Goal: Task Accomplishment & Management: Use online tool/utility

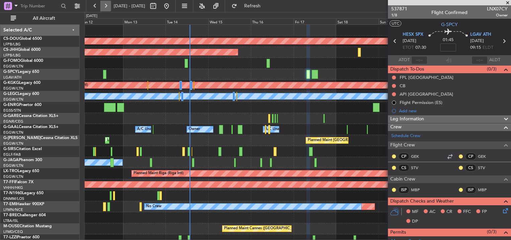
click at [105, 6] on button at bounding box center [105, 6] width 11 height 11
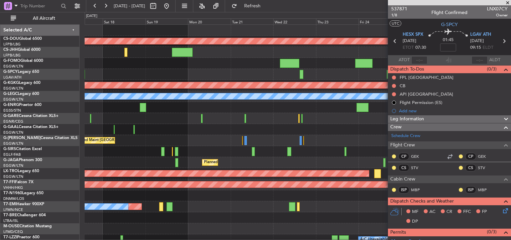
scroll to position [16, 0]
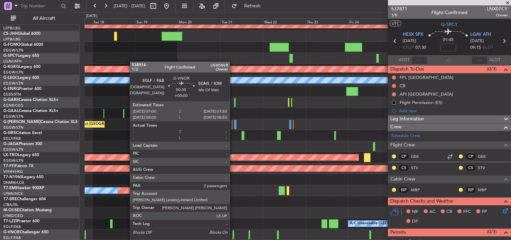
click at [233, 237] on div at bounding box center [234, 235] width 2 height 9
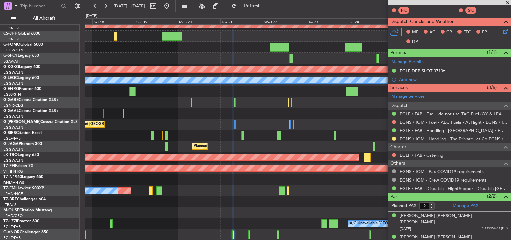
scroll to position [0, 0]
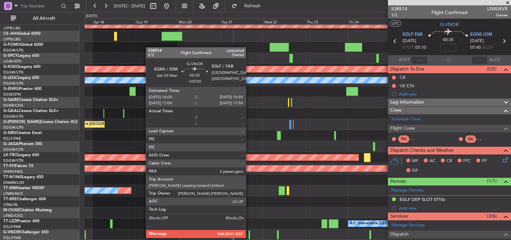
click at [249, 232] on div at bounding box center [250, 235] width 2 height 9
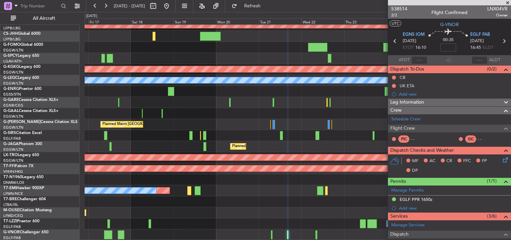
click at [336, 111] on div "Owner A/C Unavailable Owner Owner" at bounding box center [298, 113] width 426 height 11
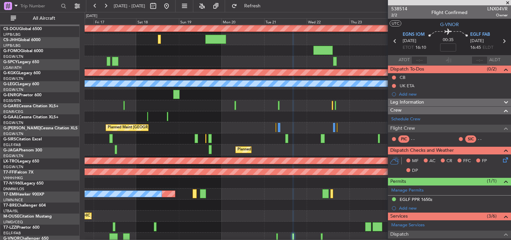
click at [141, 104] on div at bounding box center [298, 105] width 426 height 11
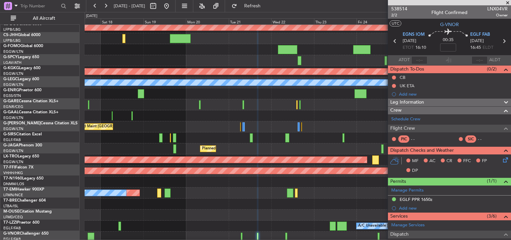
scroll to position [15, 0]
click at [299, 103] on div at bounding box center [299, 104] width 1 height 9
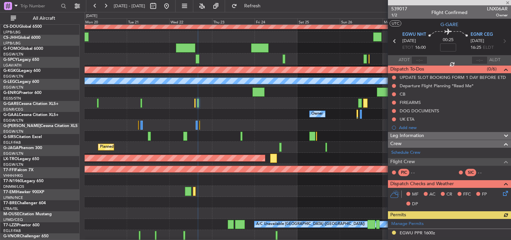
click at [114, 112] on div "Owner Owner" at bounding box center [298, 114] width 426 height 11
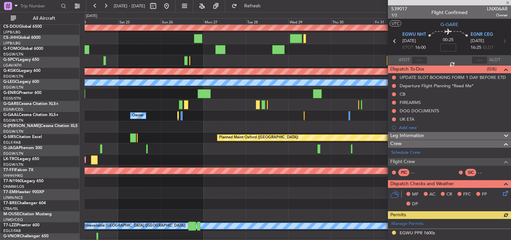
scroll to position [13, 0]
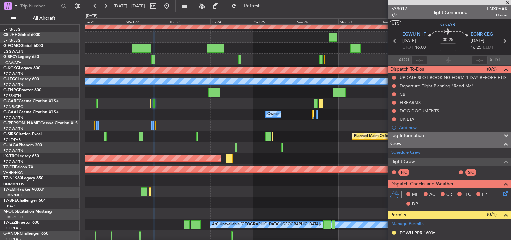
click at [350, 108] on div at bounding box center [298, 103] width 426 height 11
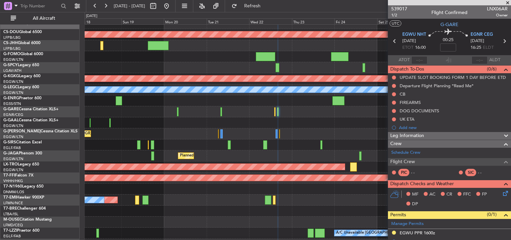
scroll to position [0, 0]
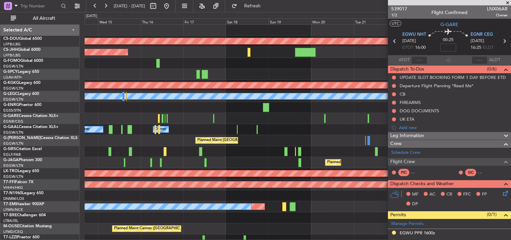
click at [148, 114] on div at bounding box center [298, 118] width 426 height 11
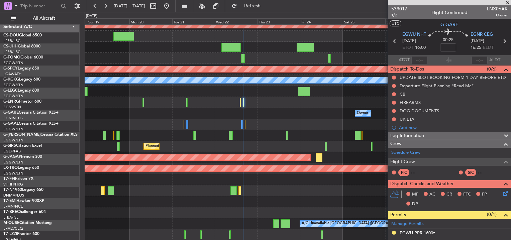
scroll to position [16, 0]
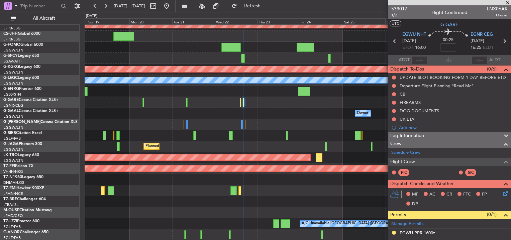
click at [251, 110] on div "Owner A/C Unavailable Owner" at bounding box center [298, 113] width 426 height 11
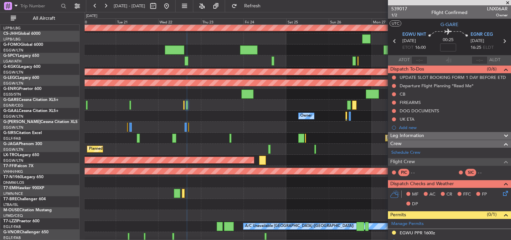
click at [176, 126] on div "Planned Maint [GEOGRAPHIC_DATA] ([GEOGRAPHIC_DATA])" at bounding box center [298, 127] width 426 height 11
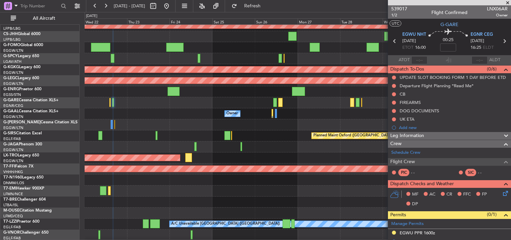
click at [268, 102] on div at bounding box center [298, 102] width 426 height 11
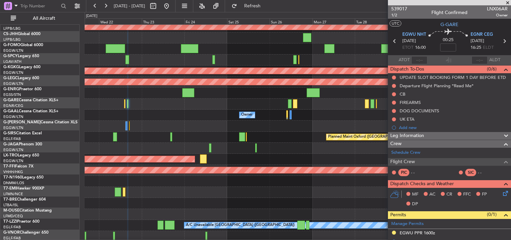
scroll to position [13, 0]
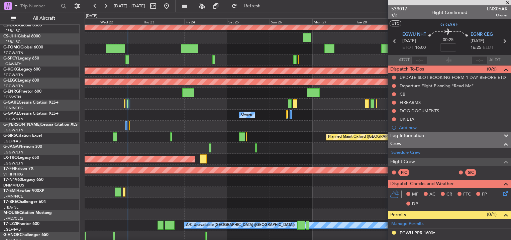
click at [202, 127] on div at bounding box center [298, 126] width 426 height 11
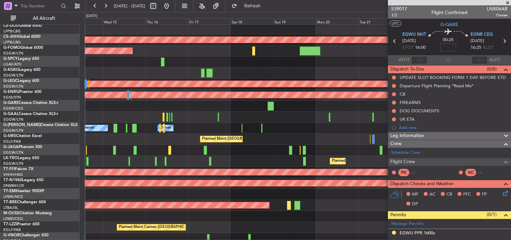
scroll to position [0, 0]
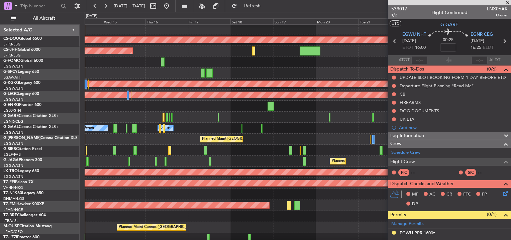
click at [321, 135] on div "Planned Maint London ([GEOGRAPHIC_DATA]) Planned Maint [GEOGRAPHIC_DATA] ([GEOG…" at bounding box center [298, 139] width 426 height 232
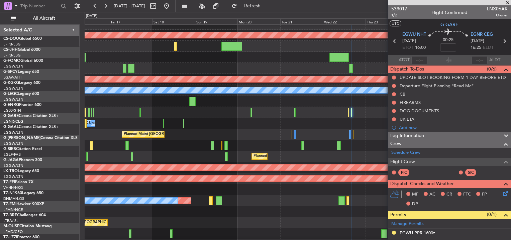
click at [136, 141] on div "Planned Maint Oxford ([GEOGRAPHIC_DATA])" at bounding box center [298, 145] width 426 height 11
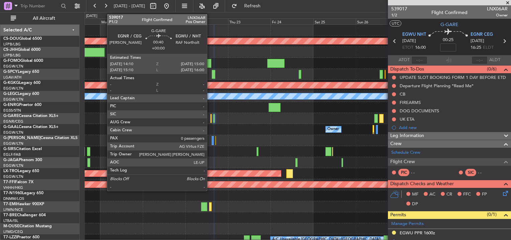
click at [210, 120] on div at bounding box center [211, 118] width 2 height 9
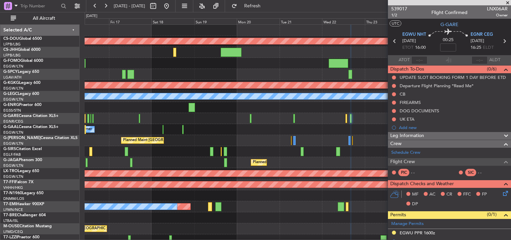
click at [327, 134] on div "Planned Maint London ([GEOGRAPHIC_DATA]) Planned Maint [GEOGRAPHIC_DATA] ([GEOG…" at bounding box center [298, 141] width 426 height 232
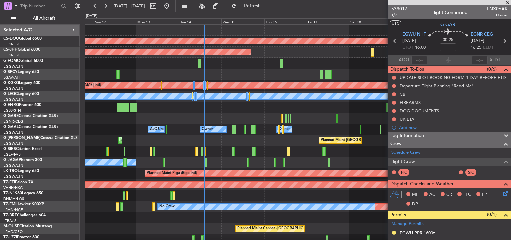
click at [346, 123] on div "Planned Maint London ([GEOGRAPHIC_DATA]) Planned Maint [GEOGRAPHIC_DATA] ([GEOG…" at bounding box center [298, 141] width 426 height 232
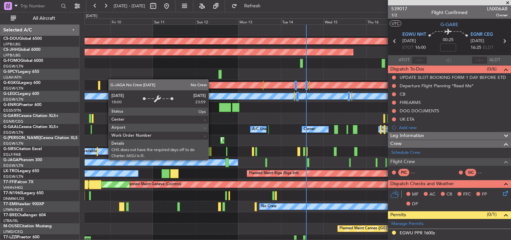
click at [211, 160] on div "No Crew" at bounding box center [147, 163] width 181 height 6
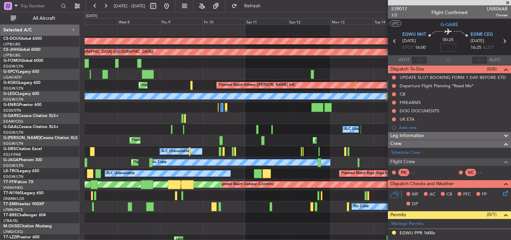
click at [297, 144] on div "Unplanned Maint [GEOGRAPHIC_DATA] ([GEOGRAPHIC_DATA]) Planned Maint [GEOGRAPHIC…" at bounding box center [298, 140] width 426 height 11
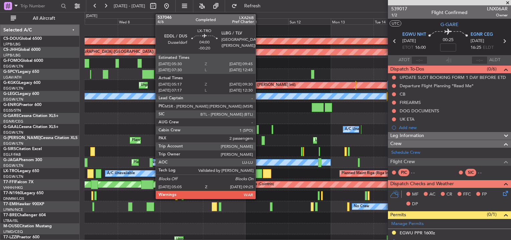
click at [259, 173] on div at bounding box center [258, 173] width 8 height 9
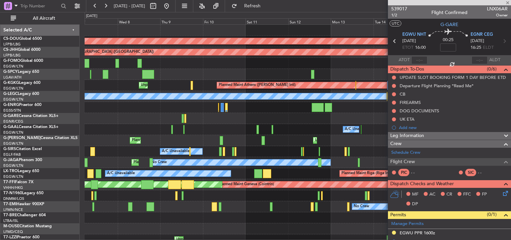
type input "-00:20"
type input "05:17"
type input "09:15"
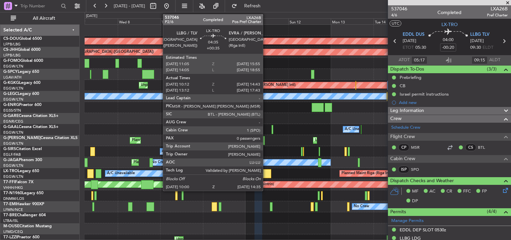
click at [266, 174] on div at bounding box center [267, 173] width 8 height 9
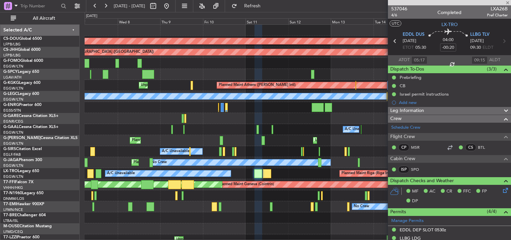
type input "+00:35"
type input "10:12"
type input "14:28"
type input "0"
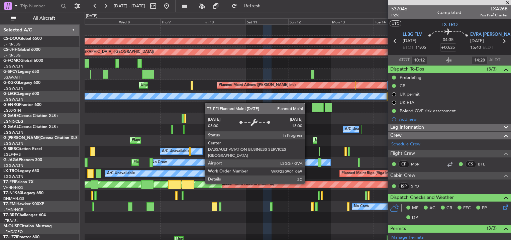
scroll to position [23, 0]
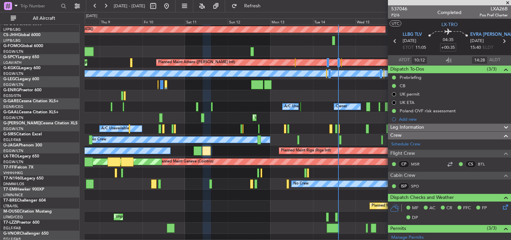
click at [161, 156] on div "A/C Unavailable Planned Maint [GEOGRAPHIC_DATA] (Riga Intl)" at bounding box center [298, 151] width 426 height 11
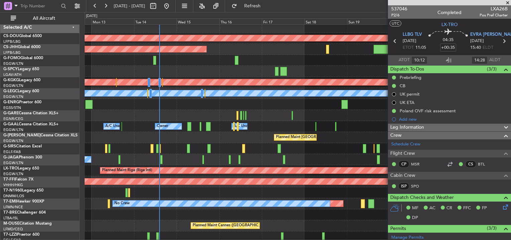
scroll to position [0, 0]
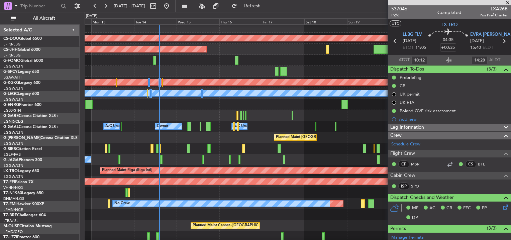
click at [283, 131] on div "Planned Maint London ([GEOGRAPHIC_DATA]) Planned Maint [GEOGRAPHIC_DATA] ([GEOG…" at bounding box center [298, 138] width 426 height 232
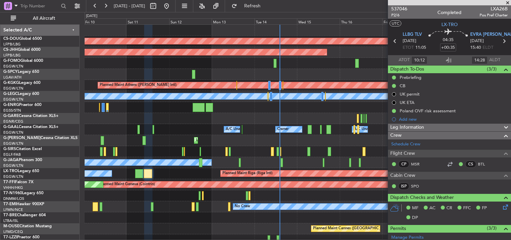
click at [226, 132] on div "Owner A/C Unavailable Owner A/C Unavailable" at bounding box center [298, 129] width 426 height 11
click at [175, 102] on div at bounding box center [298, 107] width 426 height 11
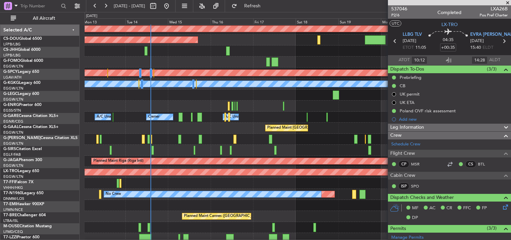
scroll to position [12, 0]
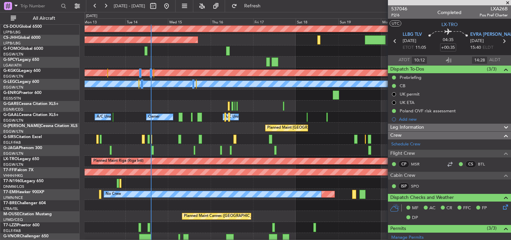
click at [88, 104] on div "Planned Maint London ([GEOGRAPHIC_DATA]) Planned Maint [GEOGRAPHIC_DATA] ([GEOG…" at bounding box center [298, 128] width 426 height 232
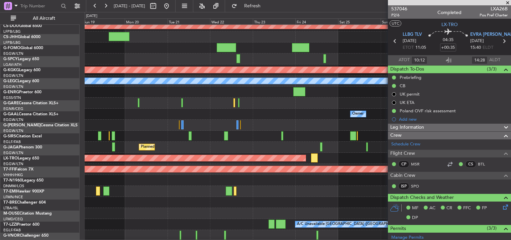
click at [131, 147] on div "Planned Maint [GEOGRAPHIC_DATA] ([GEOGRAPHIC_DATA])" at bounding box center [298, 147] width 426 height 11
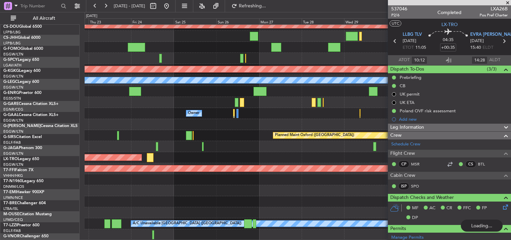
scroll to position [16, 0]
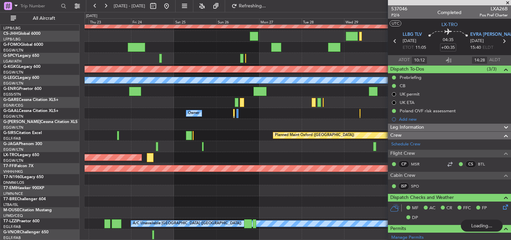
click at [215, 154] on div "Planned Maint London ([GEOGRAPHIC_DATA]) Planned Maint [GEOGRAPHIC_DATA] ([PERS…" at bounding box center [298, 125] width 426 height 232
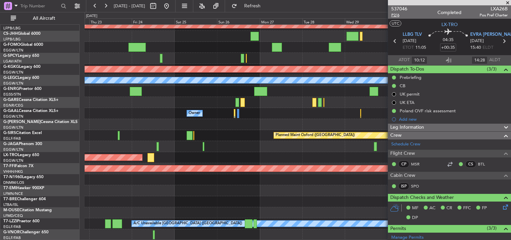
type input "13:12"
type input "17:28"
type input "10:12"
type input "14:28"
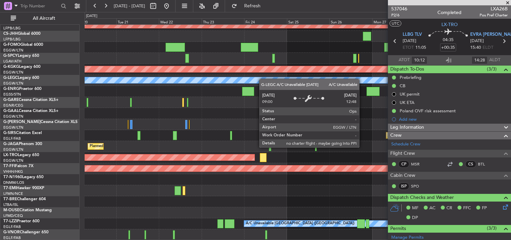
click at [336, 74] on div "Planned Maint London ([GEOGRAPHIC_DATA]) Planned Maint [GEOGRAPHIC_DATA] ([PERS…" at bounding box center [298, 125] width 426 height 232
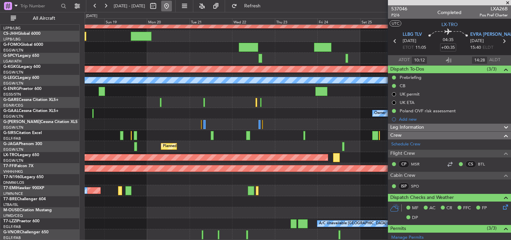
click at [172, 4] on button at bounding box center [166, 6] width 11 height 11
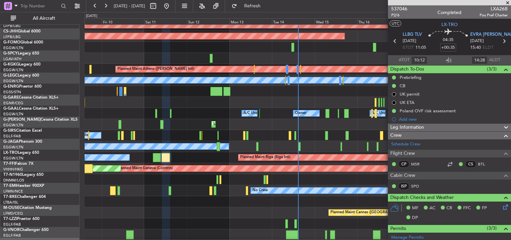
click at [128, 109] on div "Owner A/C Unavailable Owner A/C Unavailable" at bounding box center [298, 113] width 426 height 11
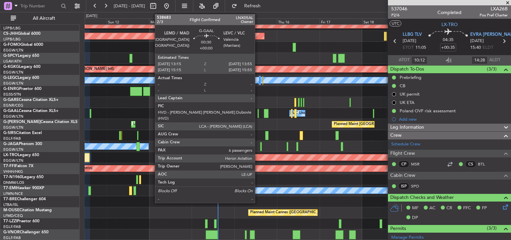
click at [258, 110] on div at bounding box center [258, 113] width 1 height 9
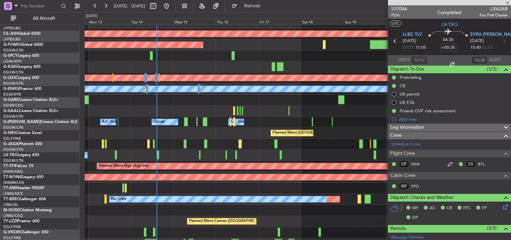
scroll to position [0, 0]
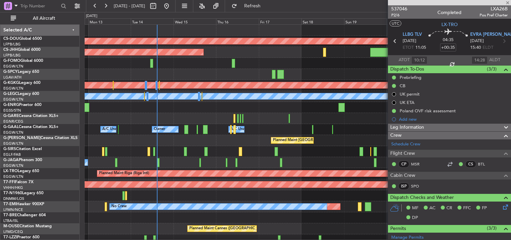
type input "6"
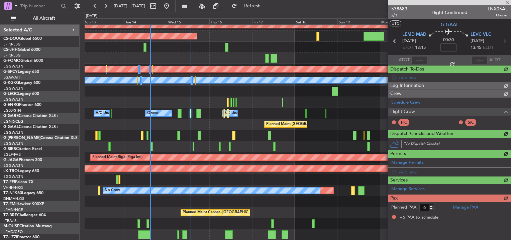
scroll to position [16, 0]
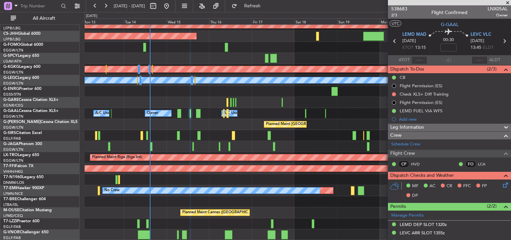
click at [154, 236] on div at bounding box center [298, 235] width 426 height 11
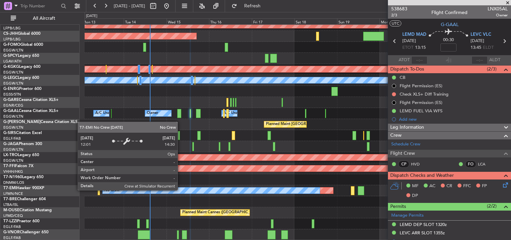
click at [181, 190] on div "No Crew" at bounding box center [211, 191] width 217 height 6
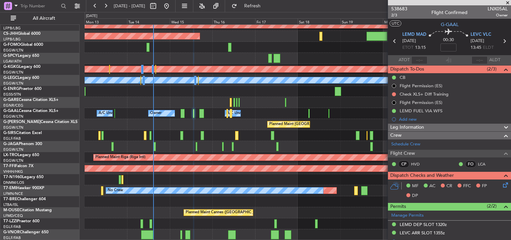
click at [187, 49] on div "Planned Maint London ([GEOGRAPHIC_DATA]) Planned Maint [GEOGRAPHIC_DATA] ([GEOG…" at bounding box center [298, 125] width 426 height 232
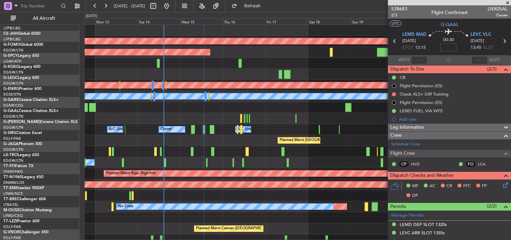
scroll to position [0, 0]
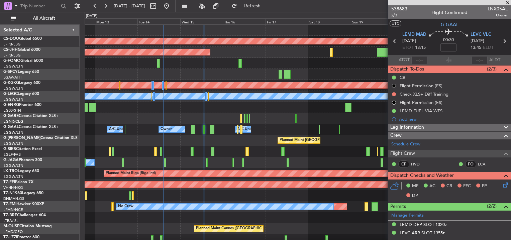
click at [192, 168] on div "Planned Maint [GEOGRAPHIC_DATA] ([GEOGRAPHIC_DATA]) No Crew" at bounding box center [298, 162] width 426 height 11
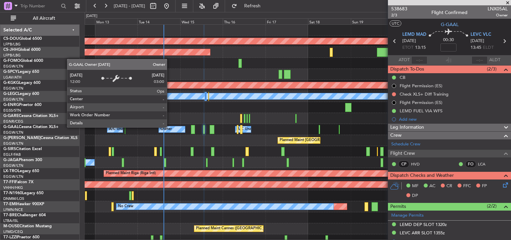
click at [187, 142] on div "Planned Maint London ([GEOGRAPHIC_DATA]) Planned Maint [GEOGRAPHIC_DATA] ([GEOG…" at bounding box center [298, 141] width 426 height 232
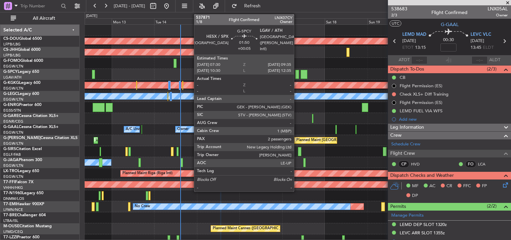
click at [294, 74] on div at bounding box center [298, 74] width 426 height 11
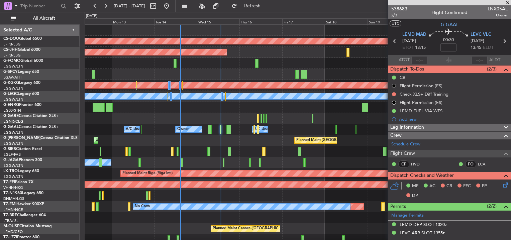
click at [296, 74] on div at bounding box center [297, 74] width 4 height 9
type input "+00:05"
type input "2"
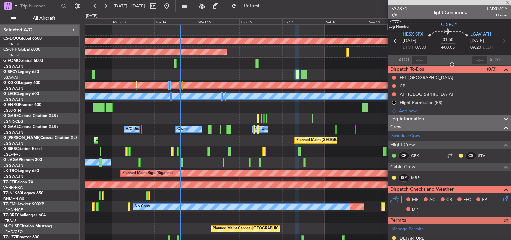
click at [393, 15] on span "1/8" at bounding box center [399, 15] width 16 height 6
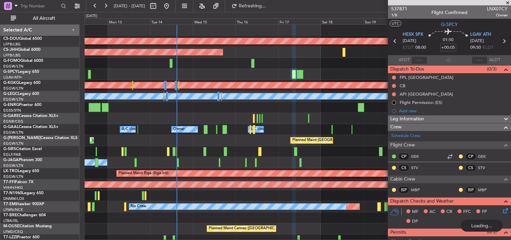
click at [196, 141] on div "Planned Maint [GEOGRAPHIC_DATA] ([GEOGRAPHIC_DATA]) Unplanned Maint [GEOGRAPHIC…" at bounding box center [298, 140] width 426 height 11
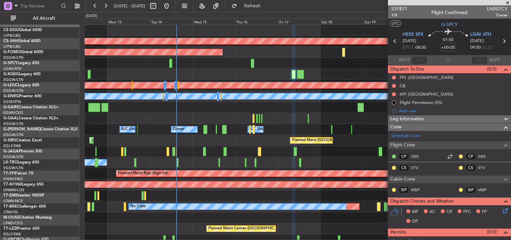
click at [180, 114] on div at bounding box center [298, 118] width 426 height 11
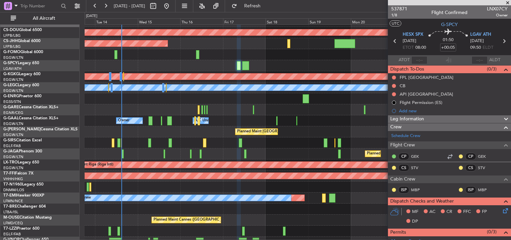
scroll to position [13, 0]
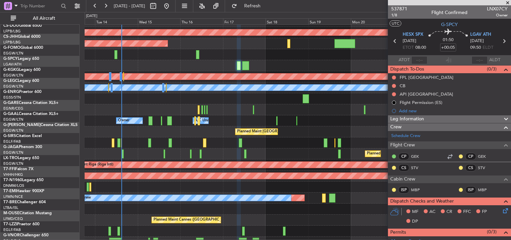
click at [184, 97] on div at bounding box center [298, 98] width 426 height 11
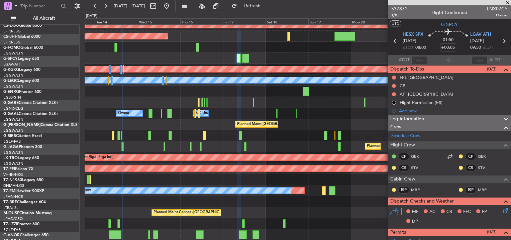
scroll to position [16, 0]
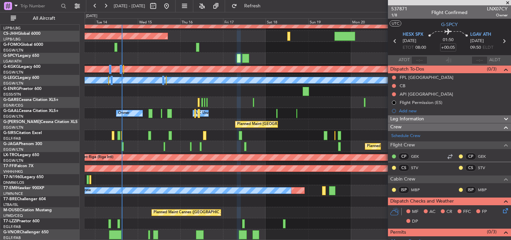
click at [265, 125] on div "Planned Maint London ([GEOGRAPHIC_DATA]) Planned Maint [GEOGRAPHIC_DATA] ([GEOG…" at bounding box center [298, 125] width 426 height 232
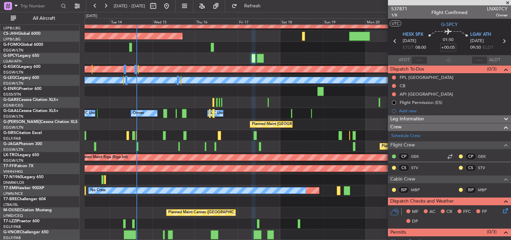
click at [246, 142] on div "Planned Maint London ([GEOGRAPHIC_DATA]) Planned Maint [GEOGRAPHIC_DATA] ([GEOG…" at bounding box center [298, 125] width 426 height 232
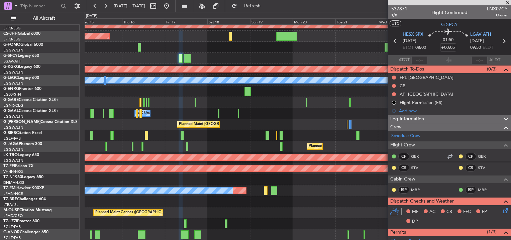
click at [141, 191] on div "Planned Maint London ([GEOGRAPHIC_DATA]) Planned Maint [GEOGRAPHIC_DATA] ([GEOG…" at bounding box center [298, 125] width 426 height 232
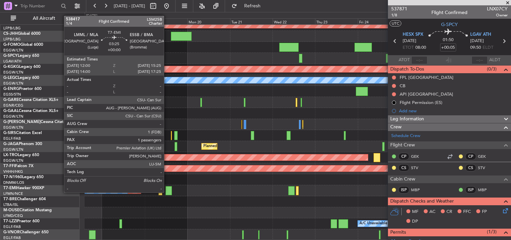
click at [167, 192] on div at bounding box center [169, 190] width 6 height 9
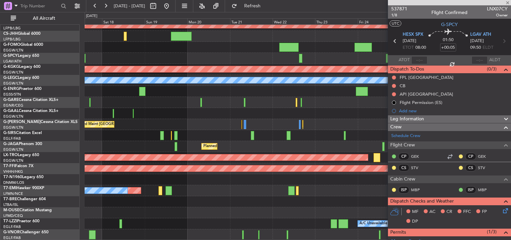
type input "1"
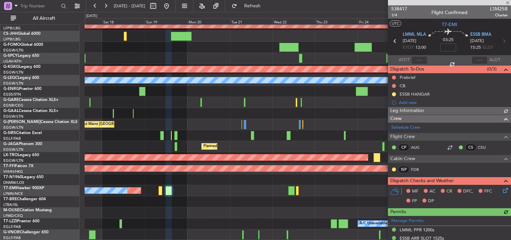
scroll to position [178, 0]
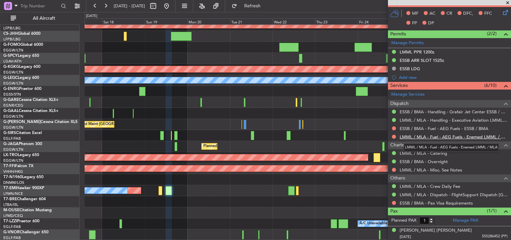
click at [420, 136] on link "LMML / MLA - Fuel - AEG Fuels - Enemed LMML / MLA" at bounding box center [454, 137] width 108 height 6
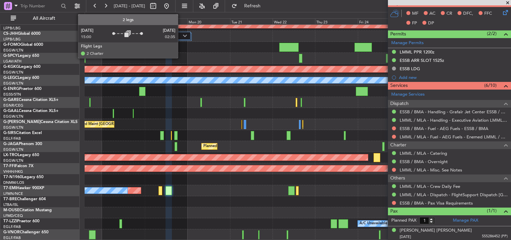
click at [181, 39] on div at bounding box center [181, 36] width 20 height 8
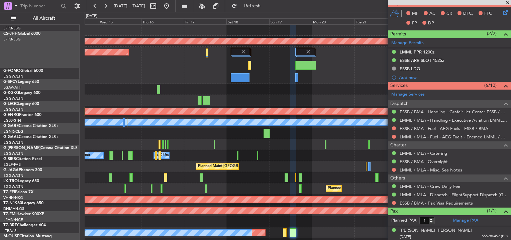
scroll to position [0, 0]
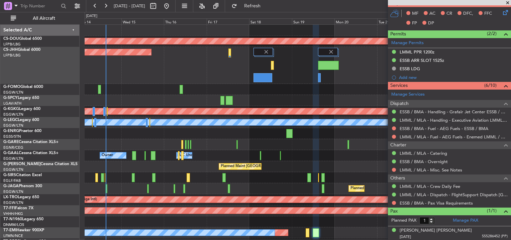
click at [288, 80] on div "Planned Maint [GEOGRAPHIC_DATA] ([GEOGRAPHIC_DATA])" at bounding box center [298, 65] width 426 height 37
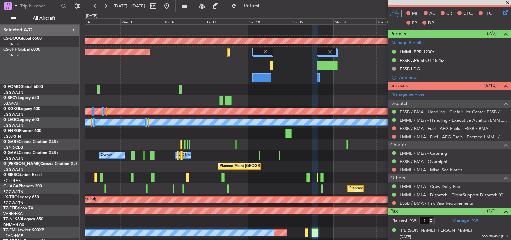
scroll to position [6, 0]
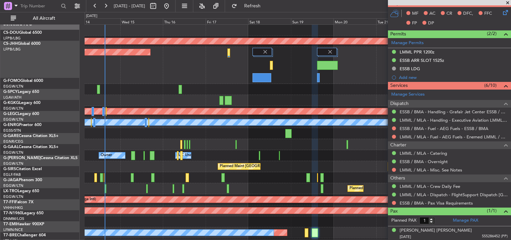
click at [205, 183] on div "Planned Maint [GEOGRAPHIC_DATA] ([GEOGRAPHIC_DATA]) No Crew" at bounding box center [298, 188] width 426 height 11
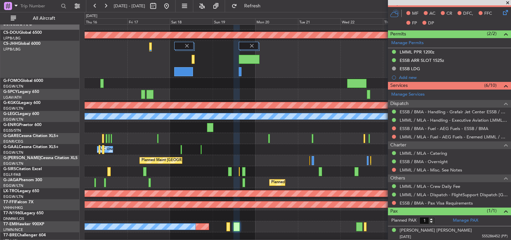
scroll to position [42, 0]
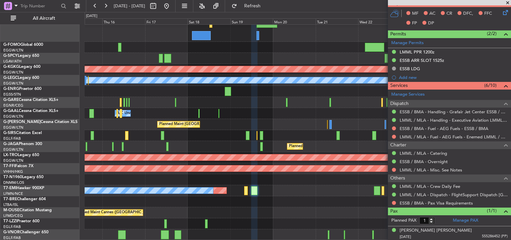
click at [228, 118] on div "Planned Maint [GEOGRAPHIC_DATA] ([GEOGRAPHIC_DATA]) Planned Maint [GEOGRAPHIC_D…" at bounding box center [298, 112] width 426 height 258
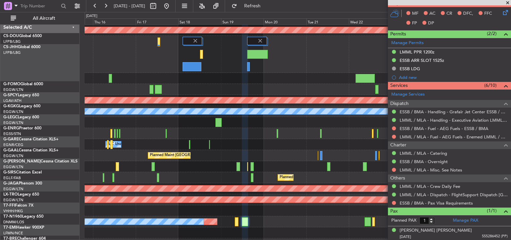
scroll to position [0, 0]
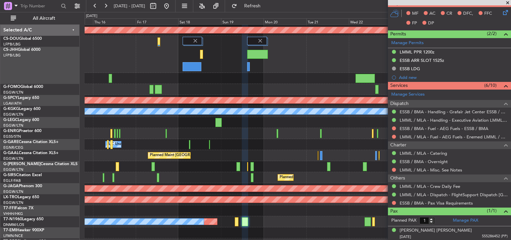
click at [261, 225] on div "Planned Maint London ([GEOGRAPHIC_DATA]) Planned Maint [GEOGRAPHIC_DATA] ([GEOG…" at bounding box center [298, 143] width 426 height 258
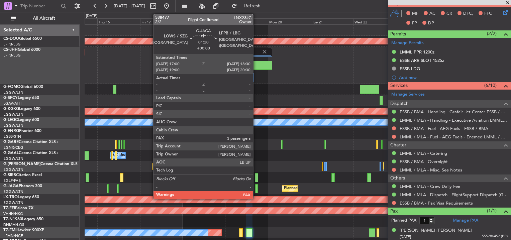
scroll to position [42, 0]
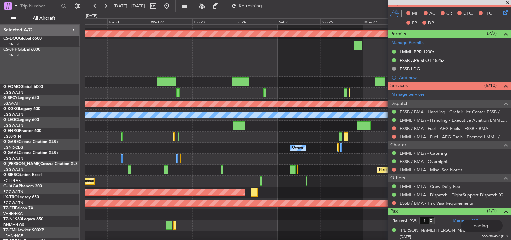
click at [0, 119] on html "14 Oct 2025 - 24 Oct 2025 Refreshing... Quick Links All Aircraft Planned Maint …" at bounding box center [255, 120] width 511 height 240
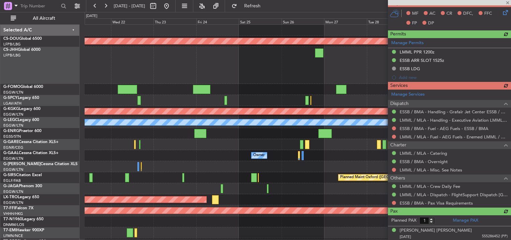
click at [191, 155] on div "Planned Maint London (Biggin Hill) Planned Maint Athens (Eleftherios Venizelos …" at bounding box center [298, 154] width 426 height 258
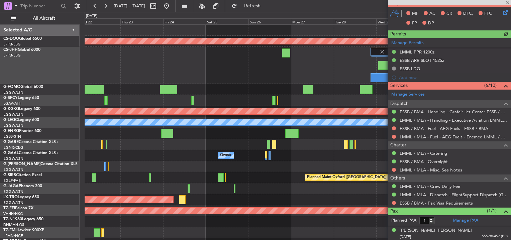
click at [511, 5] on div at bounding box center [449, 2] width 123 height 5
click at [509, 4] on span at bounding box center [508, 3] width 7 height 6
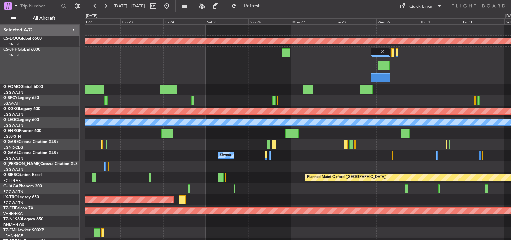
type input "0"
click at [415, 9] on div "Quick Links" at bounding box center [421, 6] width 23 height 7
click at [410, 24] on button "Trip Builder" at bounding box center [421, 22] width 50 height 16
click at [237, 138] on div at bounding box center [298, 133] width 426 height 11
click at [264, 9] on button "Refresh" at bounding box center [249, 6] width 40 height 11
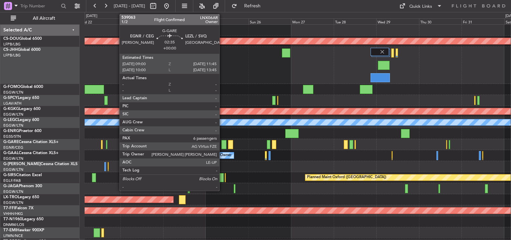
click at [222, 144] on div at bounding box center [223, 144] width 5 height 9
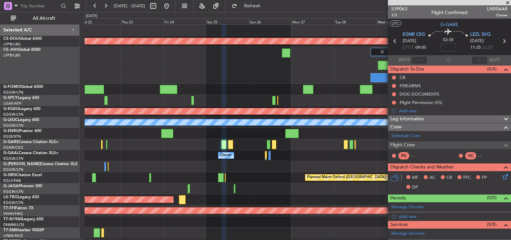
scroll to position [198, 0]
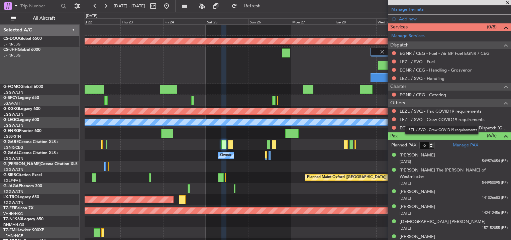
click at [417, 128] on mat-tooltip-component "LEZL / SVQ - Crew COVID19 requirements" at bounding box center [441, 130] width 83 height 18
click at [420, 126] on link "EGNR / CEG - Dispatch - FlightSupport Dispatch UK" at bounding box center [454, 128] width 108 height 6
click at [267, 5] on span "Refresh" at bounding box center [253, 6] width 28 height 5
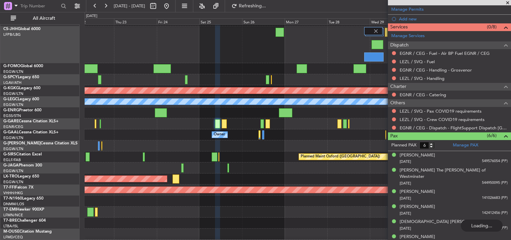
click at [279, 135] on div "Owner Owner" at bounding box center [298, 134] width 426 height 11
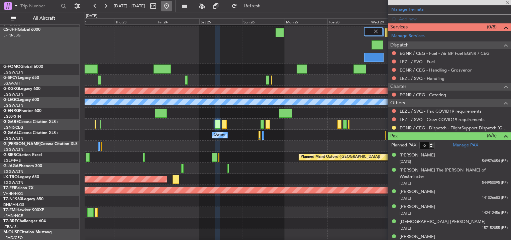
click at [172, 6] on button at bounding box center [166, 6] width 11 height 11
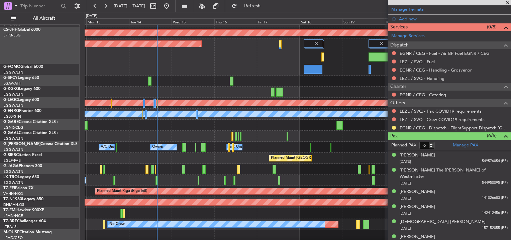
scroll to position [8, 0]
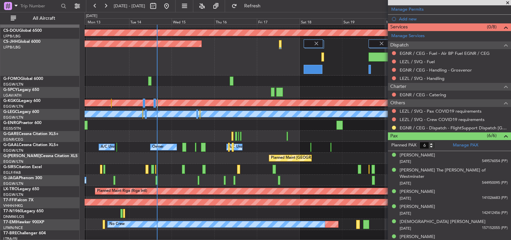
click at [74, 139] on div "Planned Maint London (Biggin Hill) Planned Maint Paris (Le Bourget) Planned Mai…" at bounding box center [255, 126] width 511 height 228
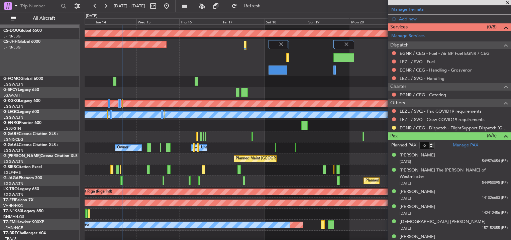
scroll to position [0, 0]
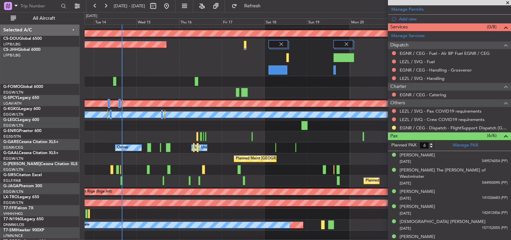
click at [220, 140] on div "Planned Maint London (Biggin Hill) Planned Maint Paris (Le Bourget) Planned Mai…" at bounding box center [298, 146] width 426 height 258
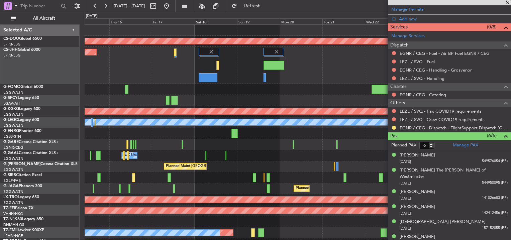
click at [240, 139] on div "Planned Maint London (Biggin Hill) Planned Maint Paris (Le Bourget) Planned Mai…" at bounding box center [298, 154] width 426 height 258
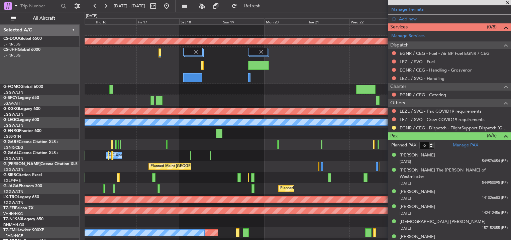
click at [281, 158] on div "Owner A/C Unavailable Owner Owner A/C Unavailable" at bounding box center [298, 155] width 426 height 11
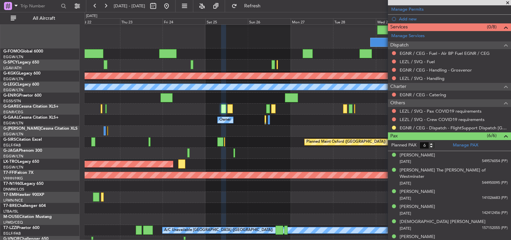
scroll to position [25, 0]
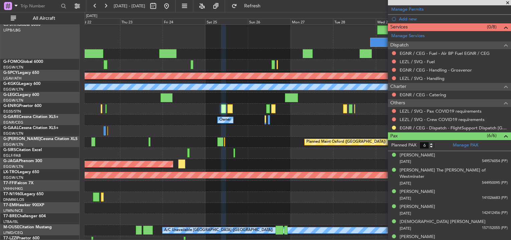
click at [220, 126] on div "Owner Owner" at bounding box center [298, 120] width 426 height 11
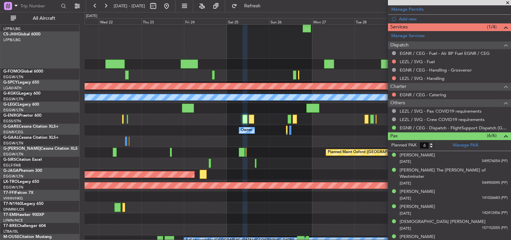
click at [190, 114] on div at bounding box center [298, 108] width 426 height 11
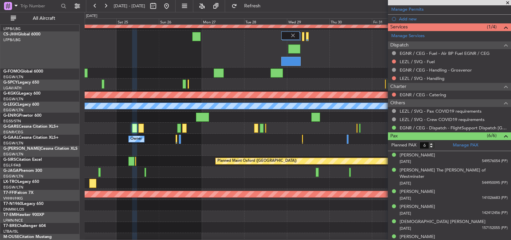
scroll to position [16, 0]
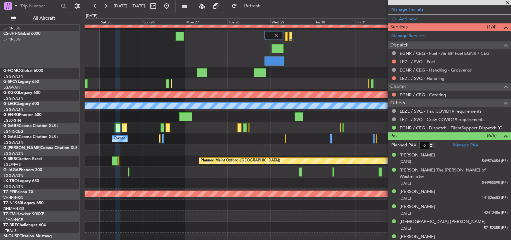
click at [210, 134] on div "Owner Owner" at bounding box center [298, 138] width 426 height 11
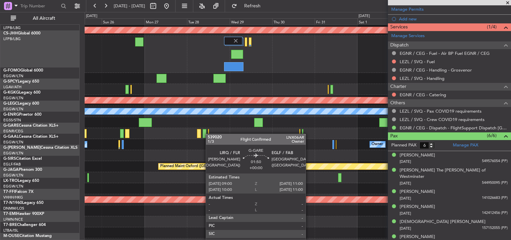
scroll to position [11, 0]
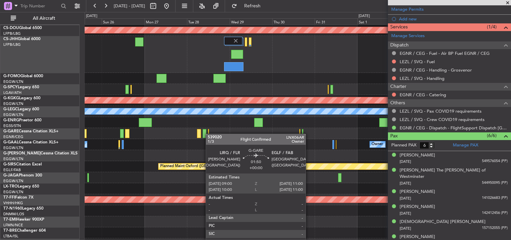
click at [205, 134] on div at bounding box center [298, 133] width 426 height 11
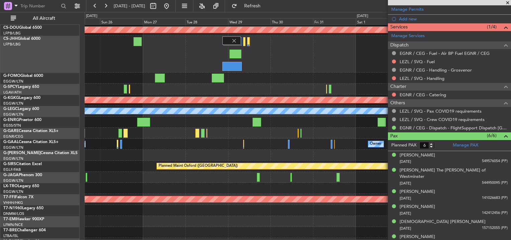
scroll to position [6, 0]
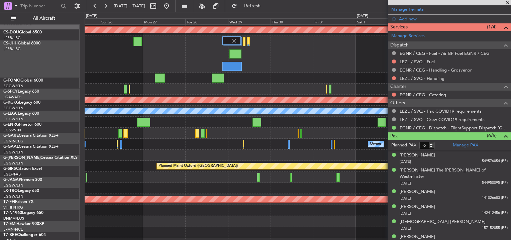
click at [181, 139] on div at bounding box center [298, 133] width 426 height 11
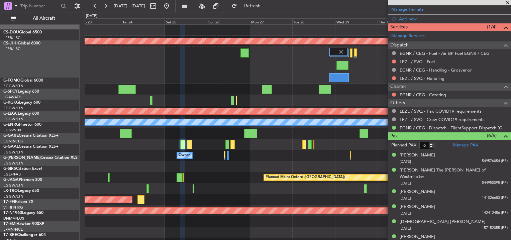
scroll to position [0, 0]
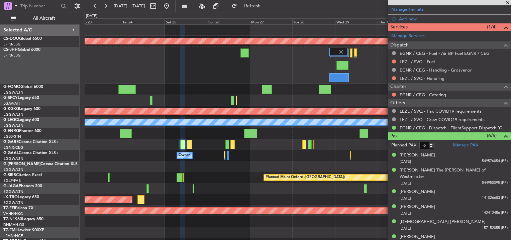
click at [292, 163] on div "Planned Maint London (Biggin Hill) Planned Maint Athens (Eleftherios Venizelos …" at bounding box center [298, 154] width 426 height 258
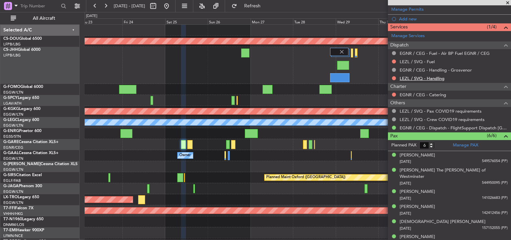
click at [411, 78] on link "LEZL / SVQ - Handling" at bounding box center [422, 79] width 45 height 6
click at [416, 59] on link "LEZL / SVQ - Fuel" at bounding box center [417, 62] width 35 height 6
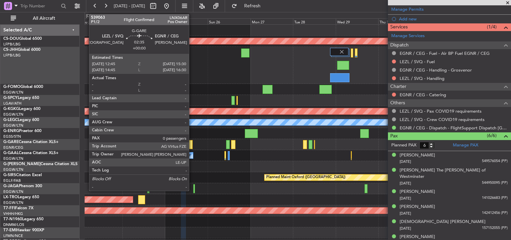
click at [192, 143] on div at bounding box center [189, 144] width 5 height 9
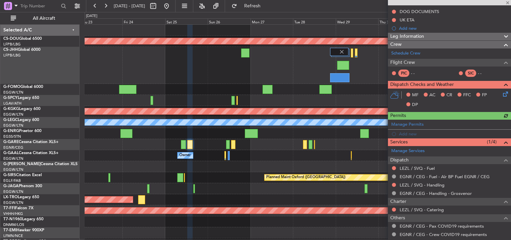
scroll to position [92, 0]
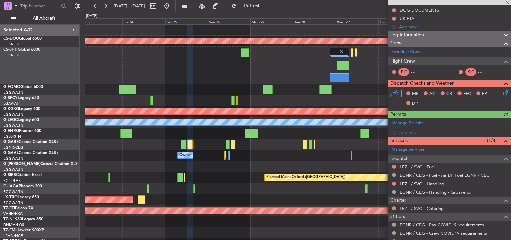
click at [408, 181] on link "LEZL / SVQ - Handling" at bounding box center [422, 184] width 45 height 6
click at [414, 165] on link "LEZL / SVQ - Fuel" at bounding box center [417, 167] width 35 height 6
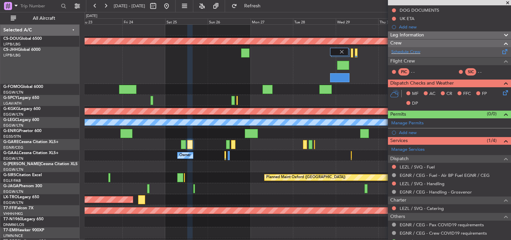
scroll to position [0, 0]
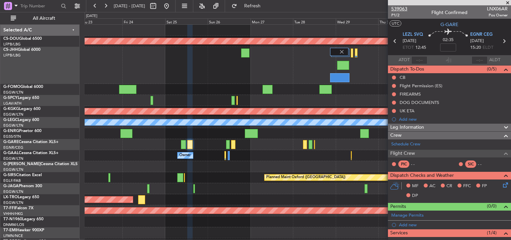
click at [401, 8] on span "539063" at bounding box center [399, 8] width 16 height 7
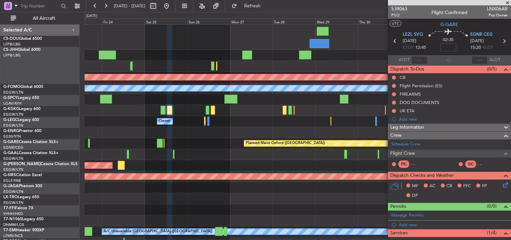
click at [245, 231] on div "Planned Maint Athens (Eleftherios Venizelos Intl) Planned Maint London (Stanste…" at bounding box center [298, 120] width 426 height 258
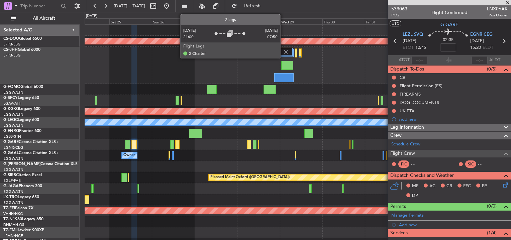
click at [283, 50] on img at bounding box center [286, 52] width 6 height 6
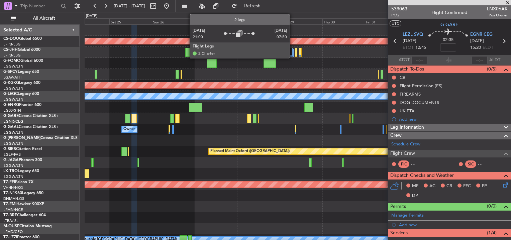
click at [293, 52] on div at bounding box center [284, 53] width 18 height 8
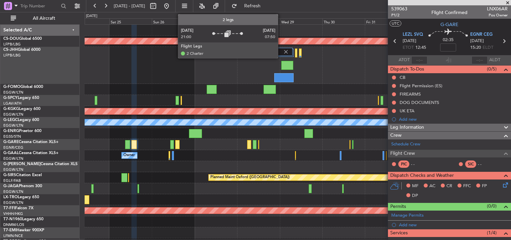
click at [281, 51] on div at bounding box center [283, 52] width 18 height 8
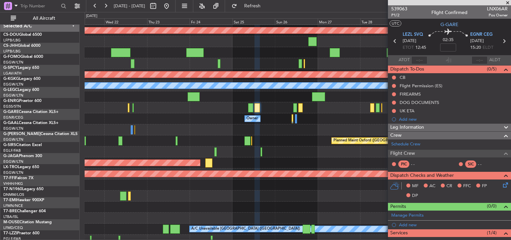
scroll to position [3, 0]
click at [293, 147] on div "Planned Maint Oxford ([GEOGRAPHIC_DATA])" at bounding box center [298, 141] width 426 height 11
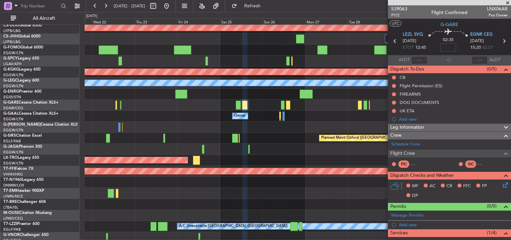
scroll to position [0, 0]
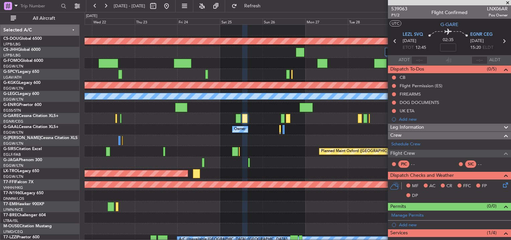
click at [255, 142] on div at bounding box center [298, 140] width 426 height 11
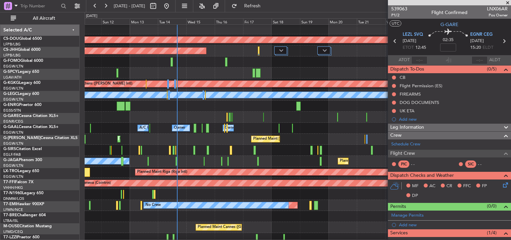
scroll to position [1, 0]
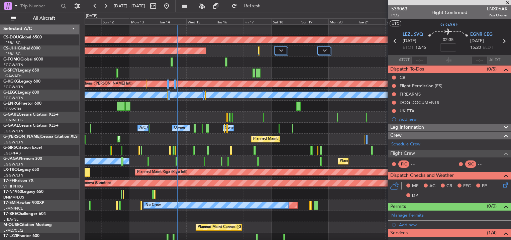
click at [220, 151] on div "A/C Unavailable Planned Maint Oxford (Kidlington)" at bounding box center [298, 150] width 426 height 11
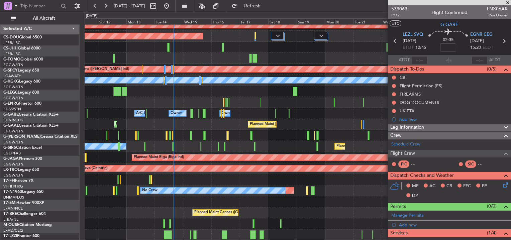
scroll to position [16, 0]
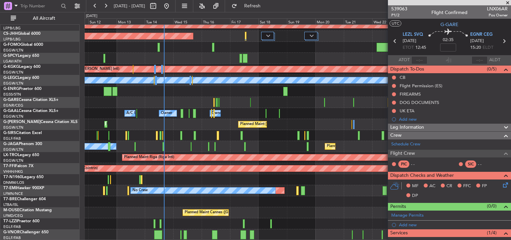
click at [257, 121] on div "Planned Maint London (Biggin Hill) Planned Maint Paris (Le Bourget) Planned Mai…" at bounding box center [298, 125] width 426 height 232
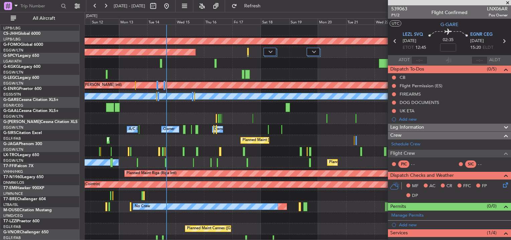
scroll to position [0, 0]
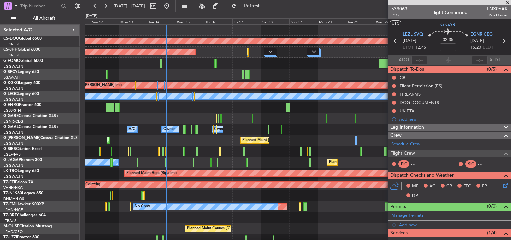
click at [268, 195] on div "Planned Maint London (Biggin Hill) Planned Maint Paris (Le Bourget) Planned Mai…" at bounding box center [298, 141] width 426 height 232
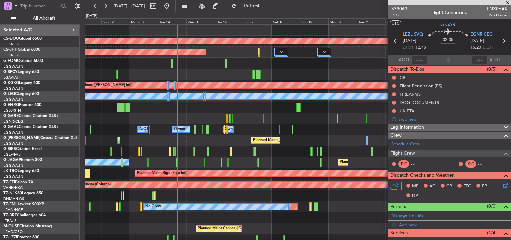
click at [254, 156] on div "A/C Unavailable Planned Maint Oxford (Kidlington)" at bounding box center [298, 151] width 426 height 11
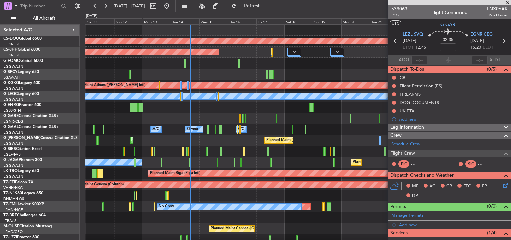
click at [270, 162] on div "Planned Maint London (Biggin Hill) Planned Maint Paris (Le Bourget) Planned Mai…" at bounding box center [298, 141] width 426 height 232
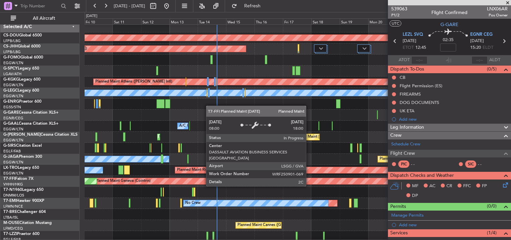
click at [321, 183] on div "Planned Maint Geneva (Cointrin)" at bounding box center [515, 181] width 843 height 6
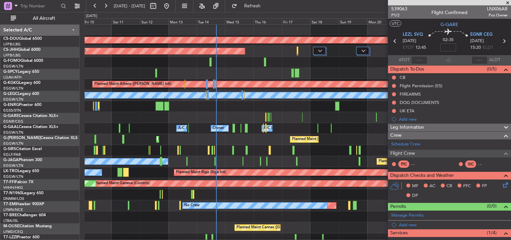
click at [216, 139] on div "Planned Maint London (Luton) Unplanned Maint London (Luton) Planned Maint Londo…" at bounding box center [298, 139] width 426 height 11
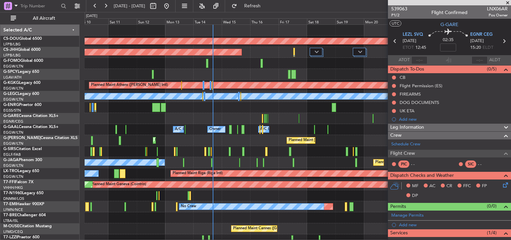
click at [189, 76] on div "Planned Maint London (Biggin Hill) Planned Maint Paris (Le Bourget) Planned Mai…" at bounding box center [298, 152] width 426 height 254
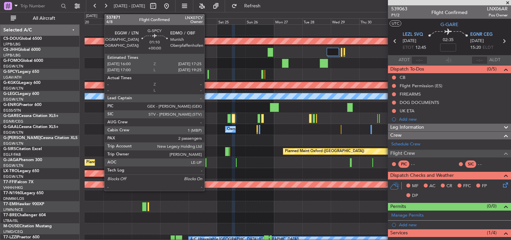
click at [207, 75] on div at bounding box center [208, 74] width 2 height 9
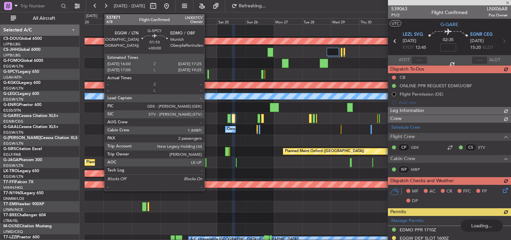
click at [207, 75] on div at bounding box center [208, 74] width 2 height 9
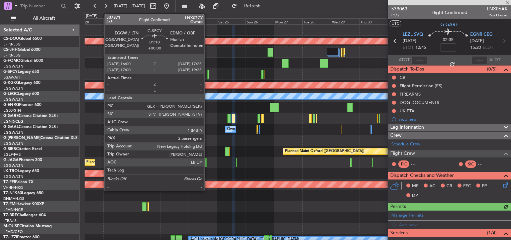
click at [207, 75] on div at bounding box center [208, 74] width 2 height 9
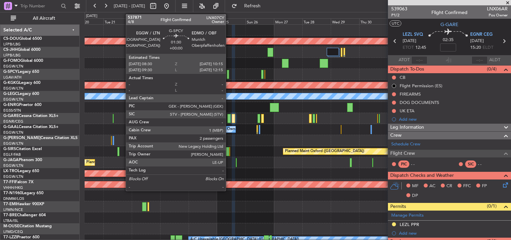
click at [229, 76] on div at bounding box center [228, 74] width 2 height 9
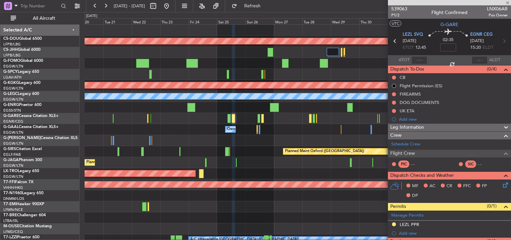
type input "2"
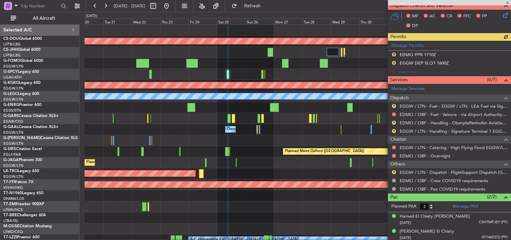
scroll to position [176, 0]
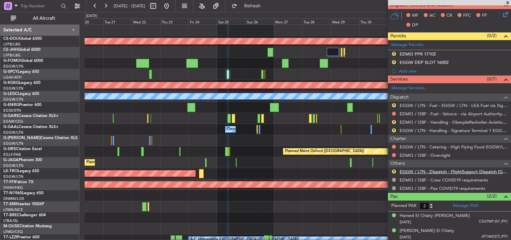
click at [429, 169] on link "EGGW / LTN - Dispatch - FlightSupport Dispatch UK" at bounding box center [454, 172] width 108 height 6
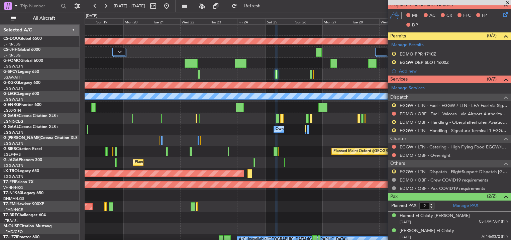
click at [256, 145] on div "Planned Maint London (Biggin Hill) Planned Maint Paris (Le Bourget) Planned Mai…" at bounding box center [298, 141] width 426 height 232
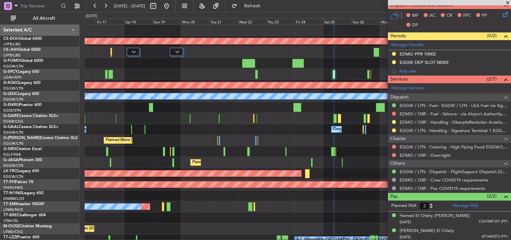
click at [376, 176] on div "Planned Maint Riga (Riga Intl)" at bounding box center [298, 173] width 426 height 11
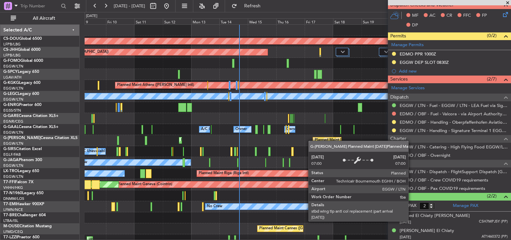
click at [379, 153] on div "Planned Maint London (Biggin Hill) Planned Maint Paris (Le Bourget) Planned Mai…" at bounding box center [298, 141] width 426 height 232
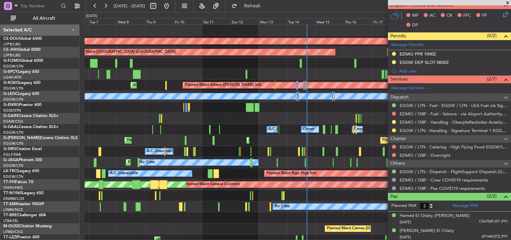
click at [284, 142] on div "Planned Maint London (Luton) Unplanned Maint London (Luton) Planned Maint Londo…" at bounding box center [298, 140] width 426 height 11
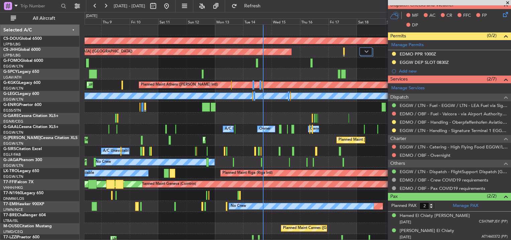
scroll to position [0, 0]
